Goal: Transaction & Acquisition: Download file/media

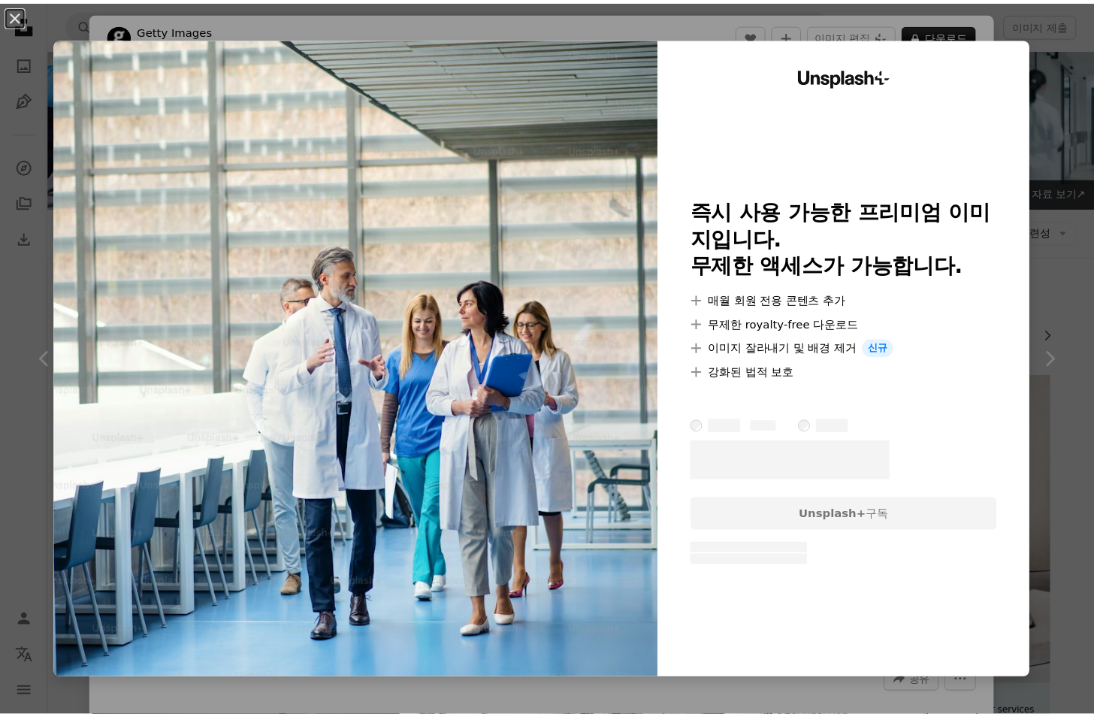
scroll to position [300, 0]
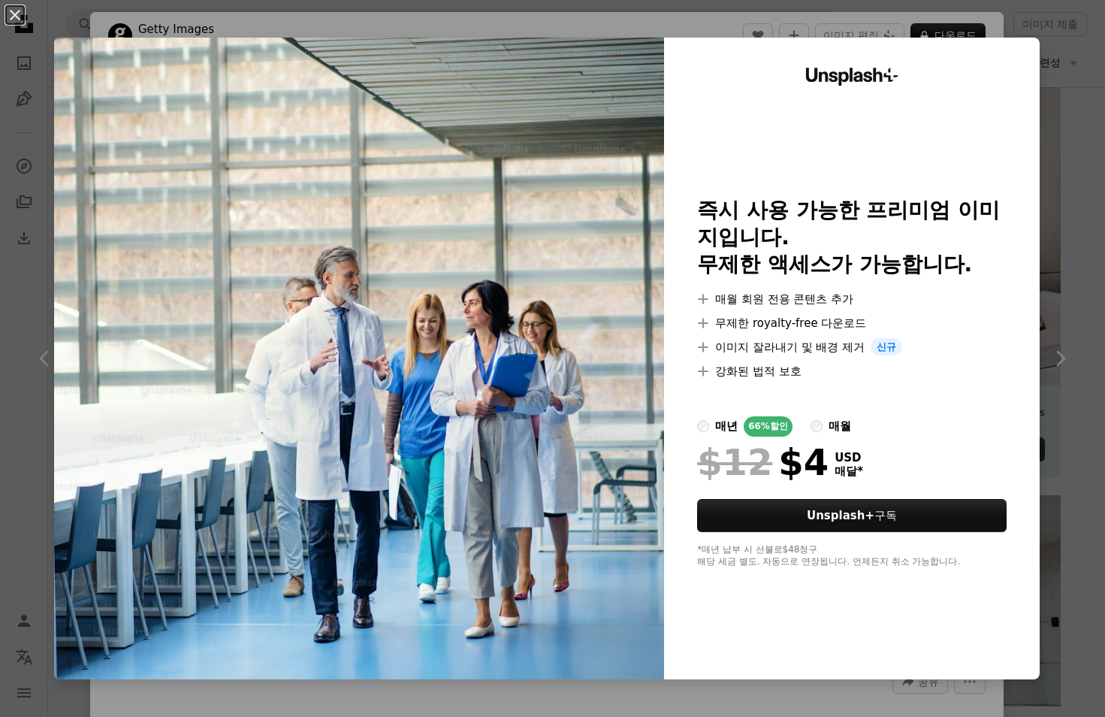
click at [503, 257] on img at bounding box center [359, 358] width 610 height 641
click at [11, 11] on button "An X shape" at bounding box center [15, 15] width 18 height 18
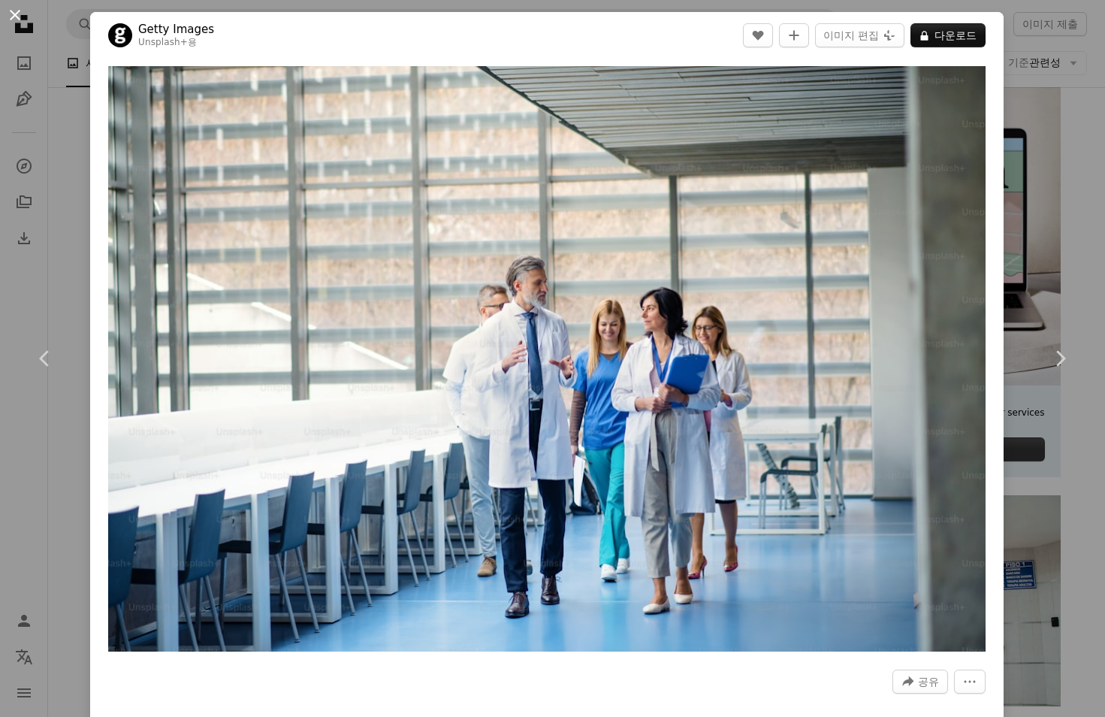
click at [18, 11] on button "An X shape" at bounding box center [15, 15] width 18 height 18
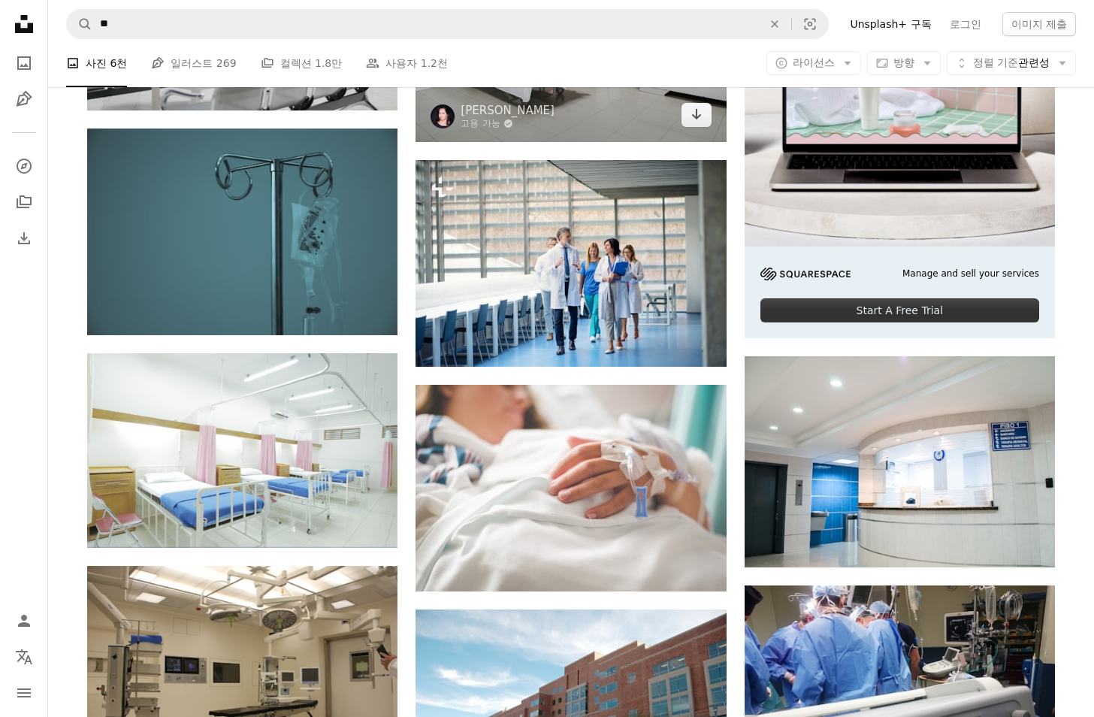
scroll to position [451, 0]
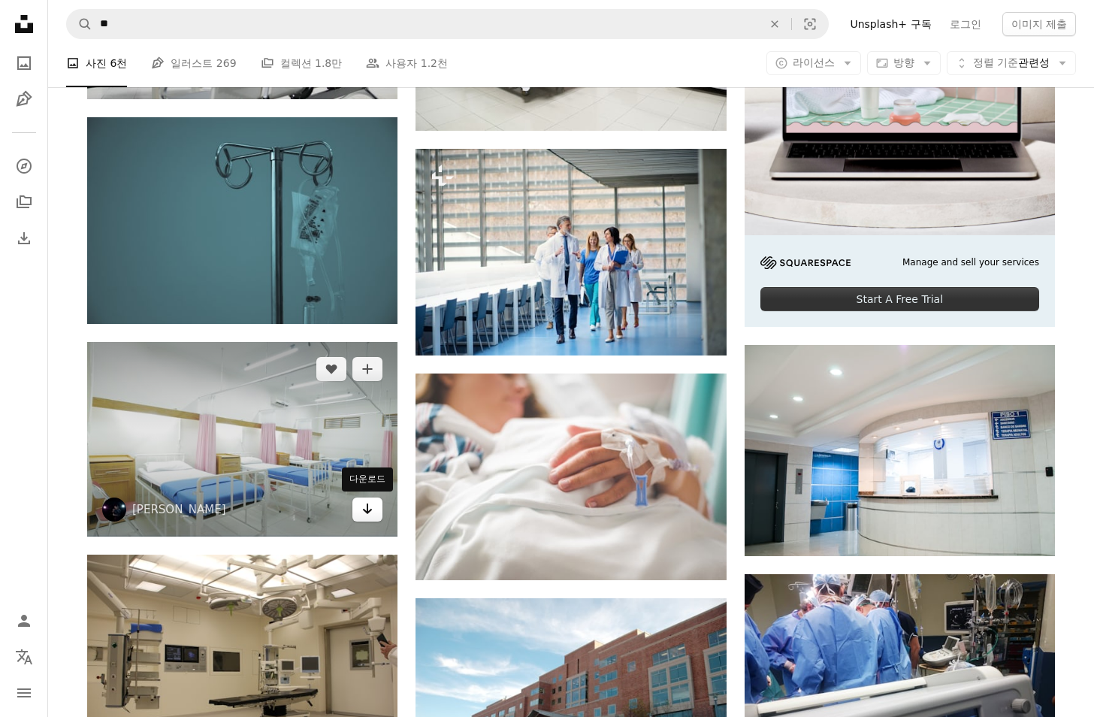
click at [372, 511] on icon "Arrow pointing down" at bounding box center [367, 509] width 12 height 18
